Goal: Information Seeking & Learning: Find specific page/section

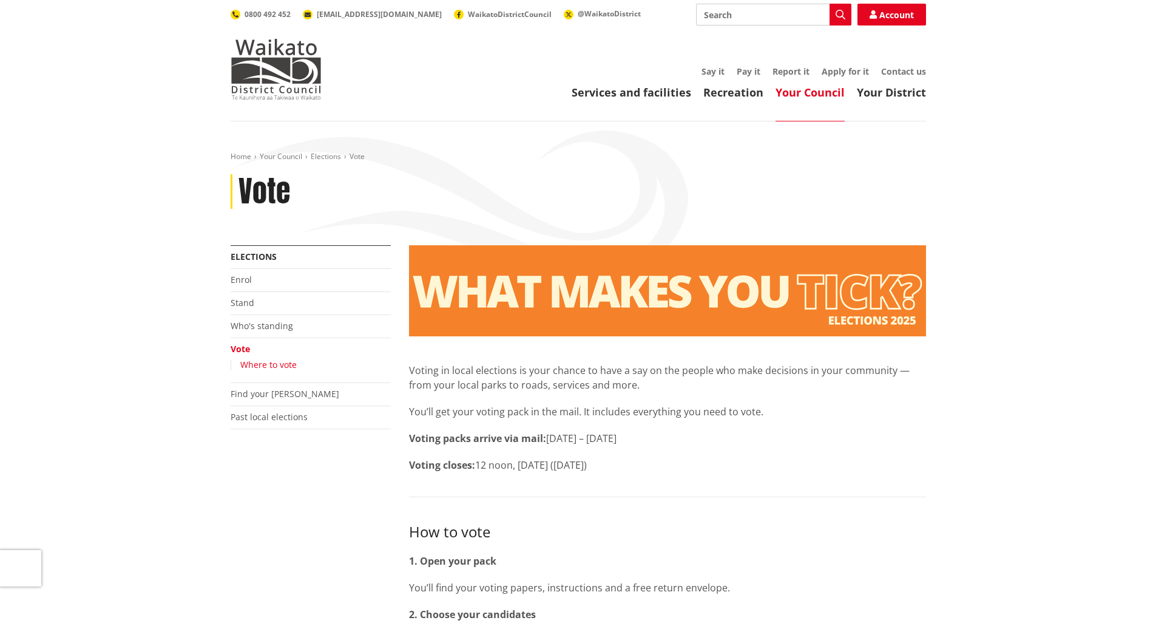
click at [274, 368] on link "Where to vote" at bounding box center [268, 365] width 56 height 12
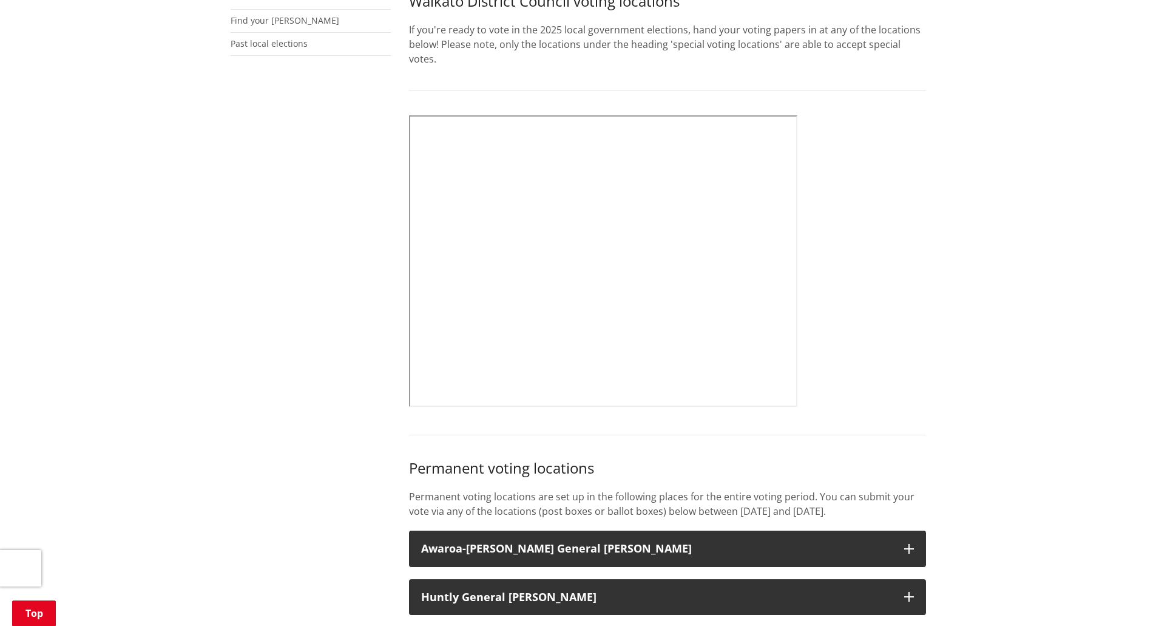
scroll to position [377, 0]
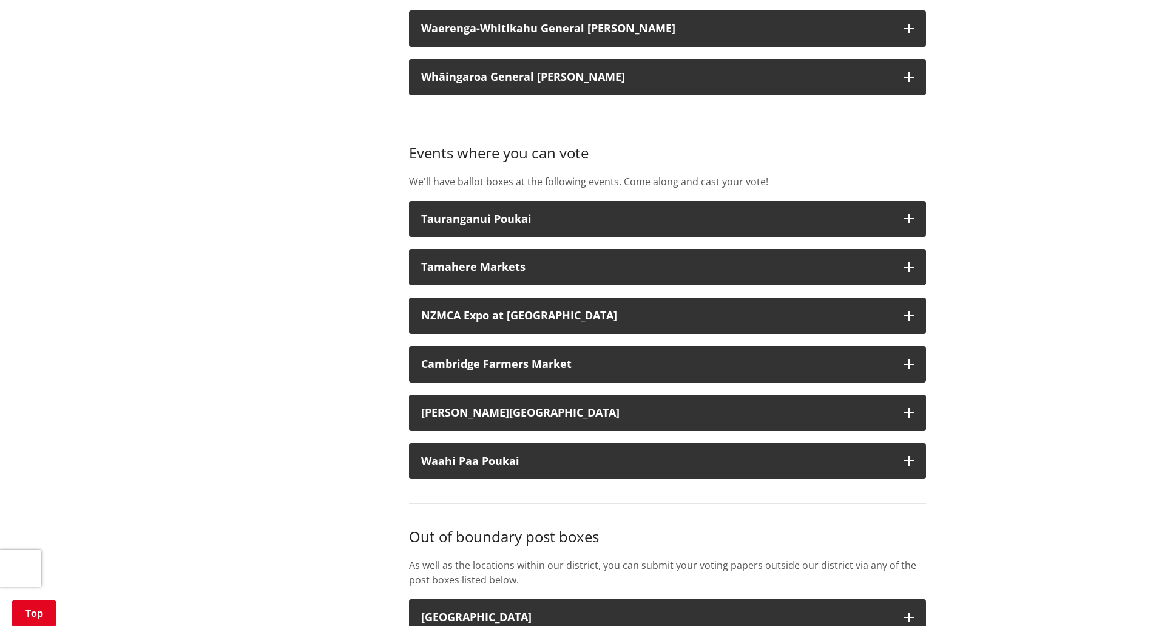
scroll to position [1593, 0]
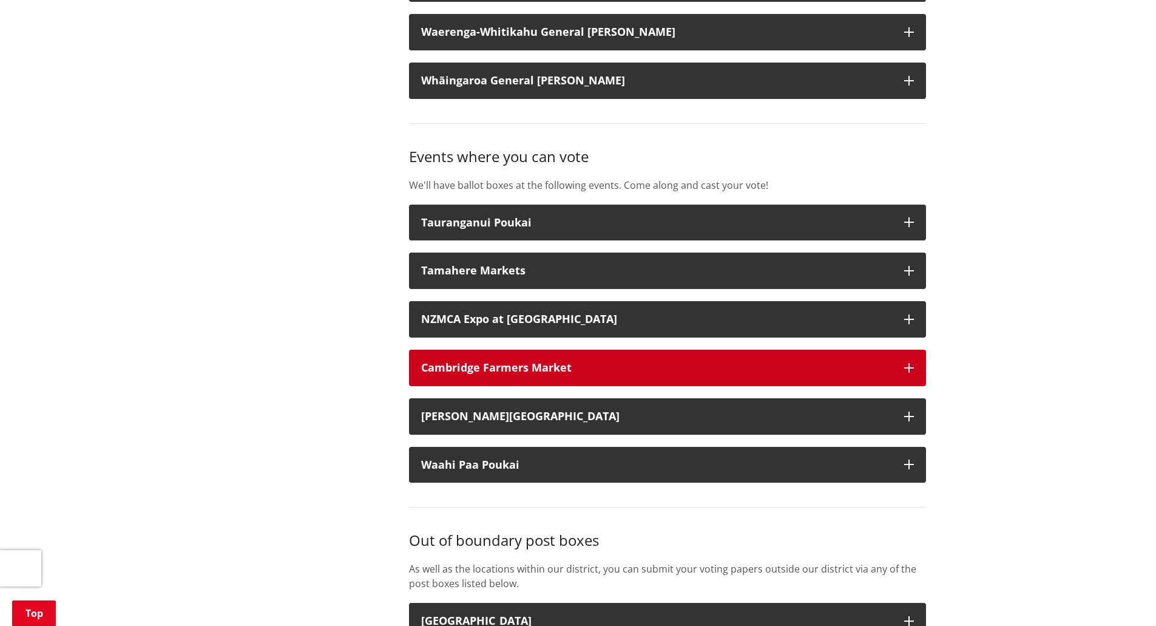
click at [659, 370] on div "Cambridge Farmers Market" at bounding box center [656, 368] width 471 height 12
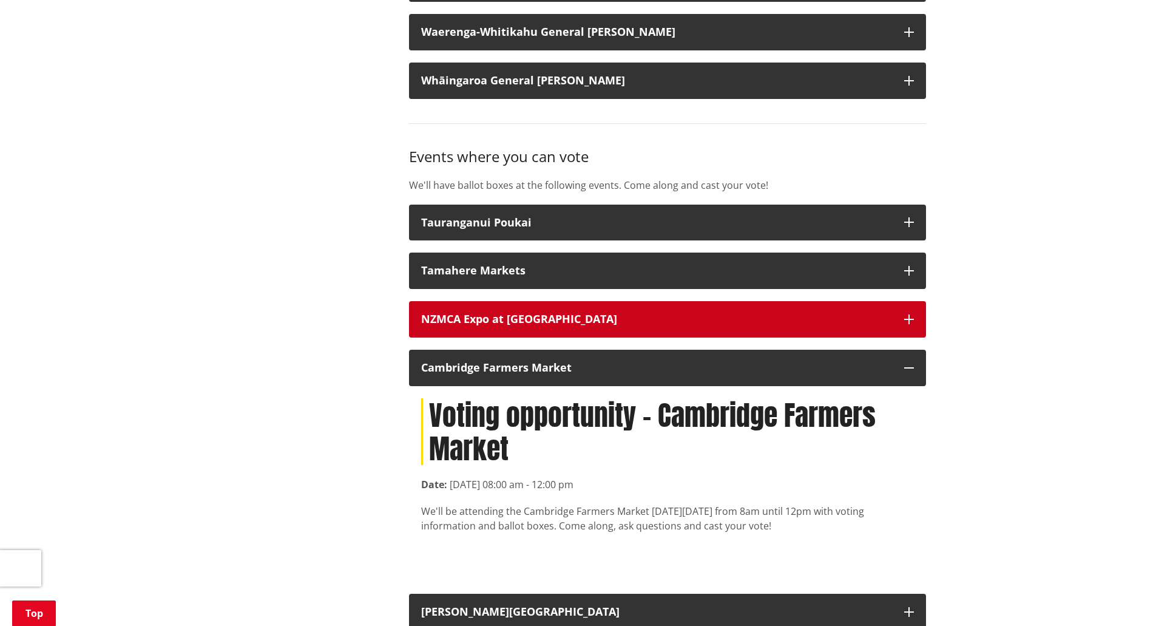
click at [659, 324] on div "NZMCA Expo at [GEOGRAPHIC_DATA]" at bounding box center [656, 319] width 471 height 12
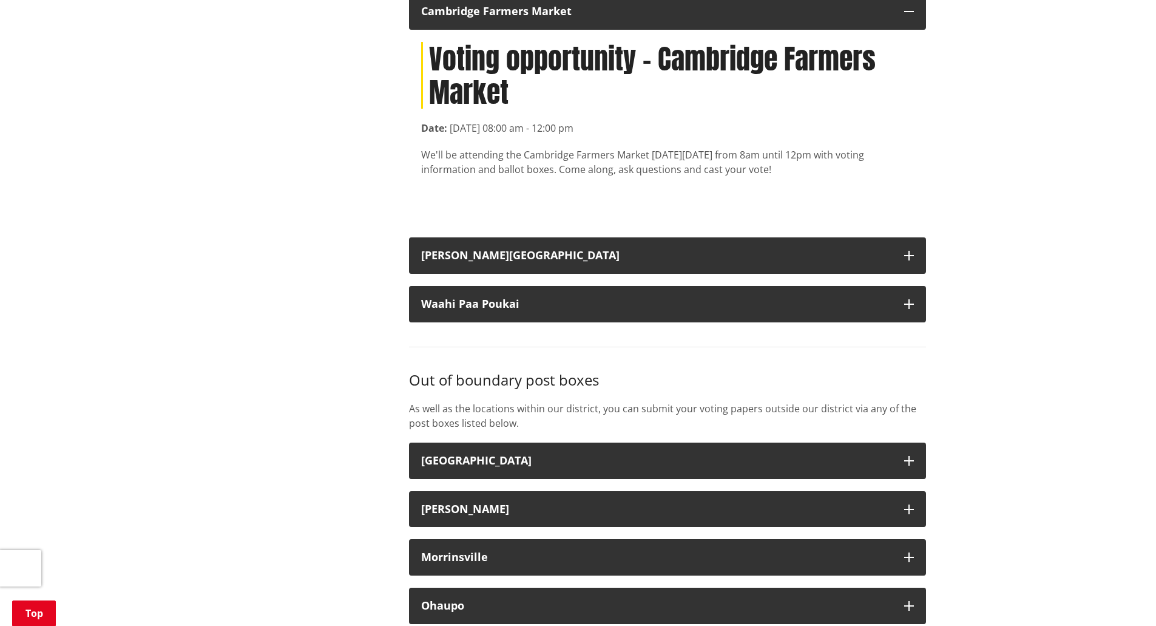
scroll to position [2152, 0]
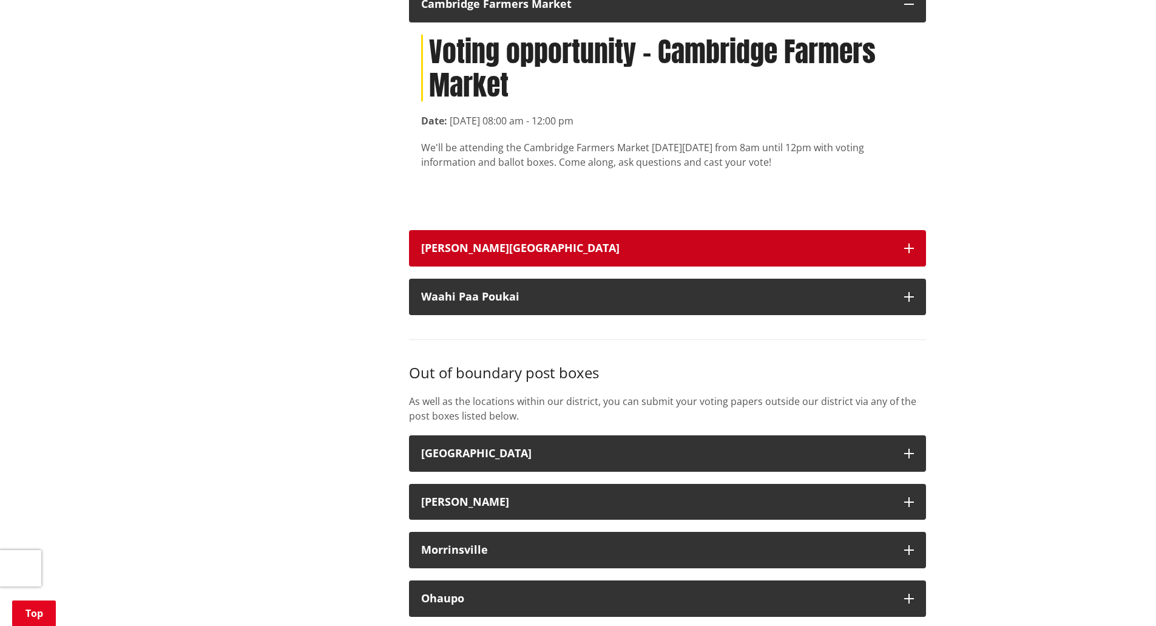
click at [890, 235] on button "[PERSON_NAME][GEOGRAPHIC_DATA]" at bounding box center [667, 248] width 517 height 36
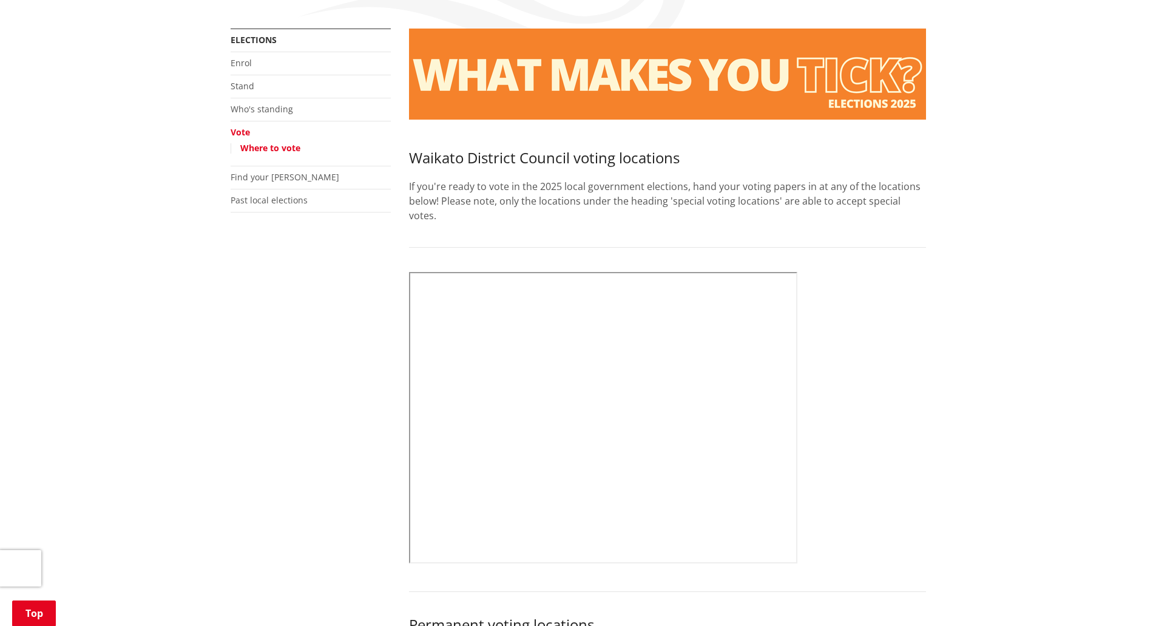
scroll to position [209, 0]
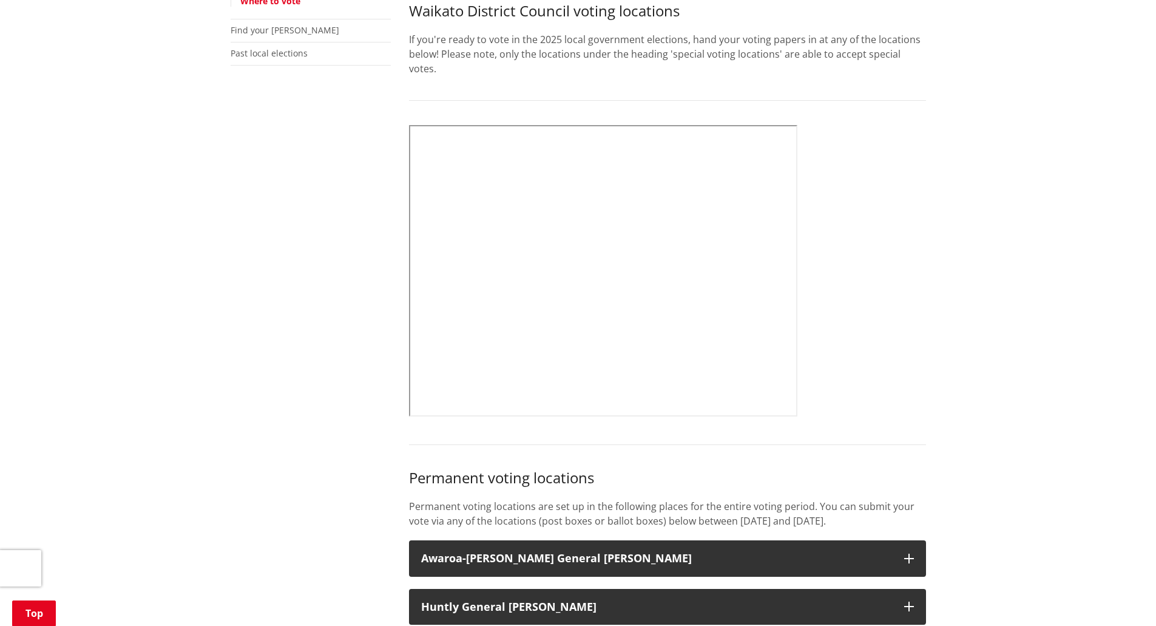
scroll to position [371, 0]
